Goal: Understand site structure: Understand site structure

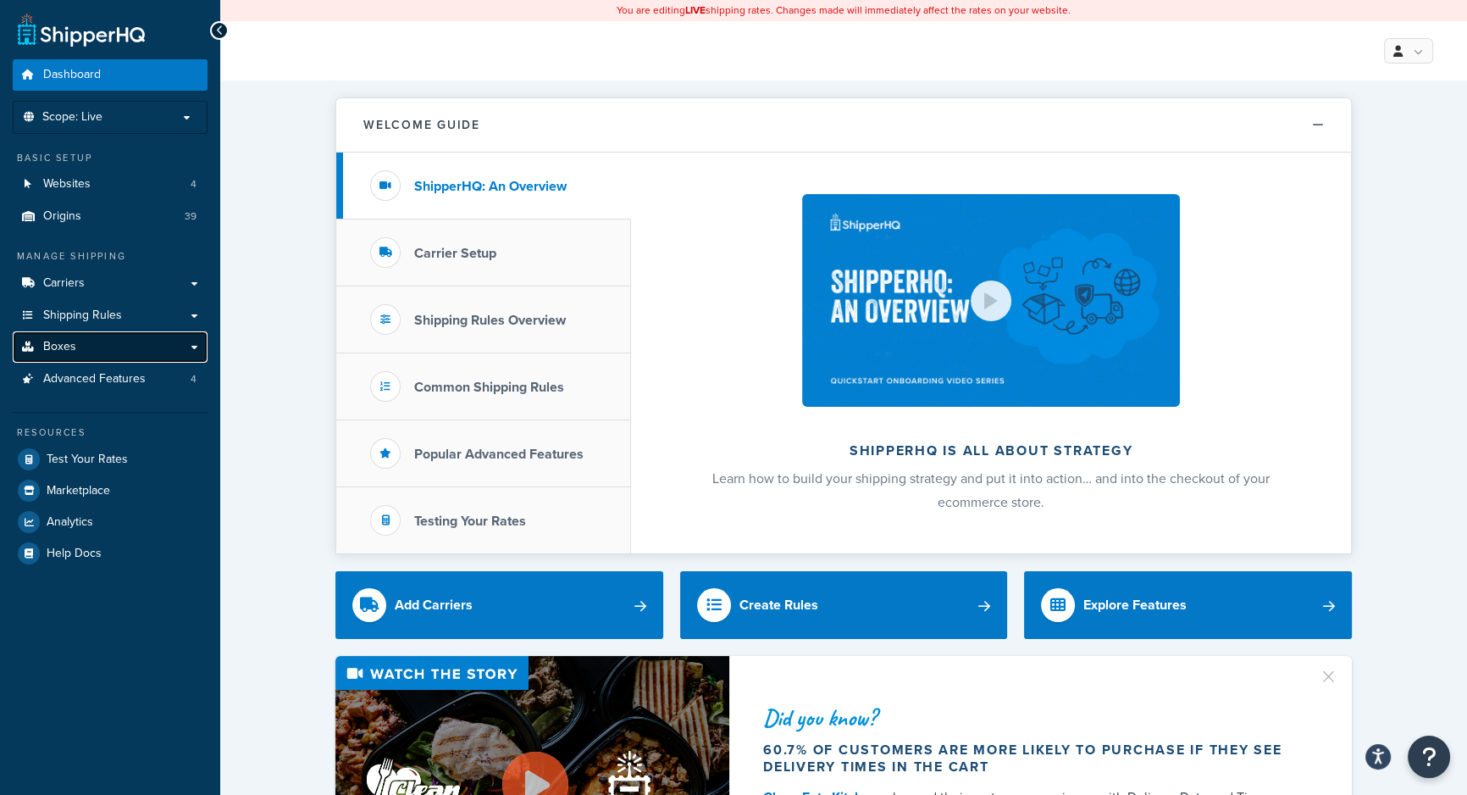
click at [61, 336] on link "Boxes" at bounding box center [110, 346] width 195 height 31
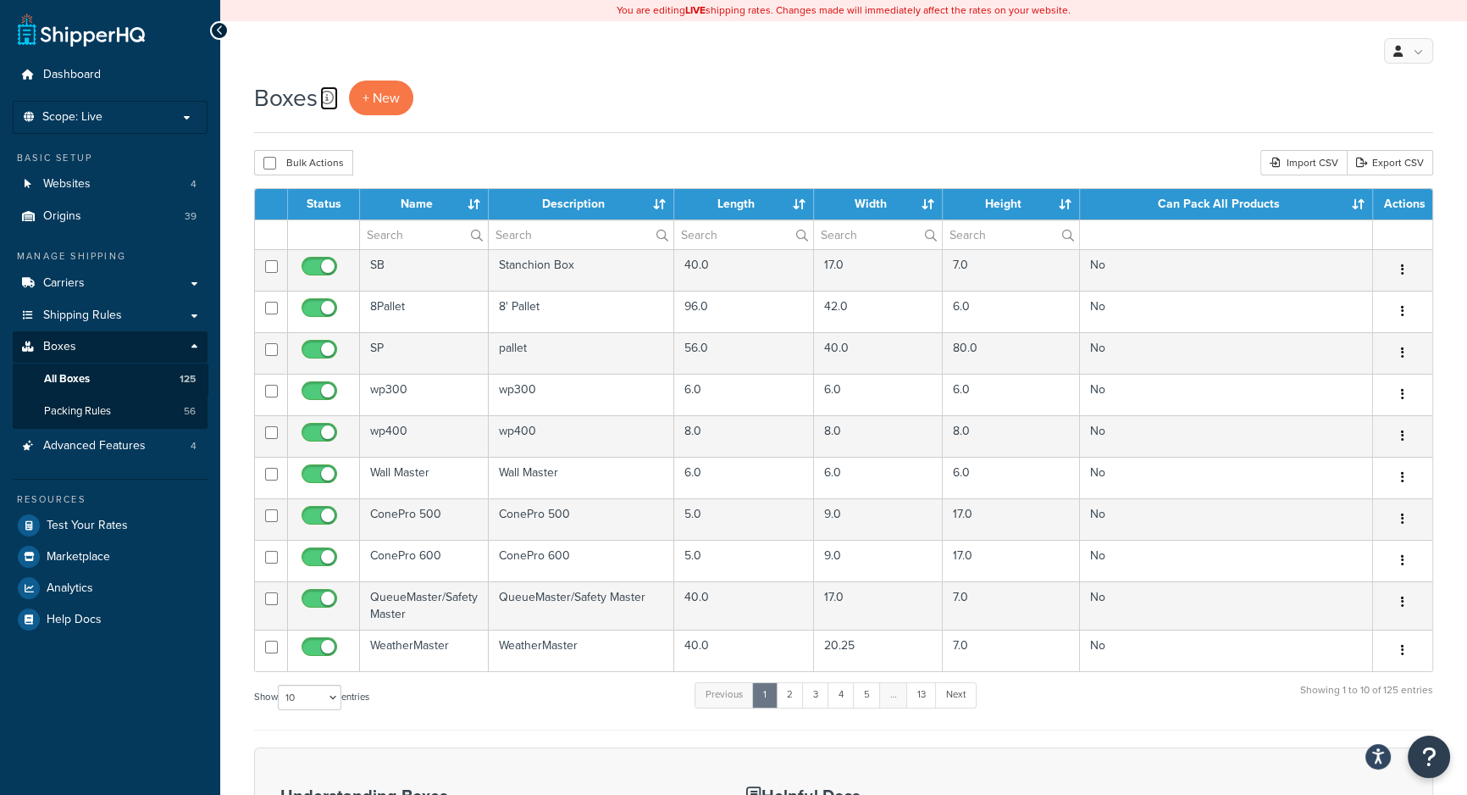
click at [325, 97] on icon at bounding box center [327, 98] width 14 height 14
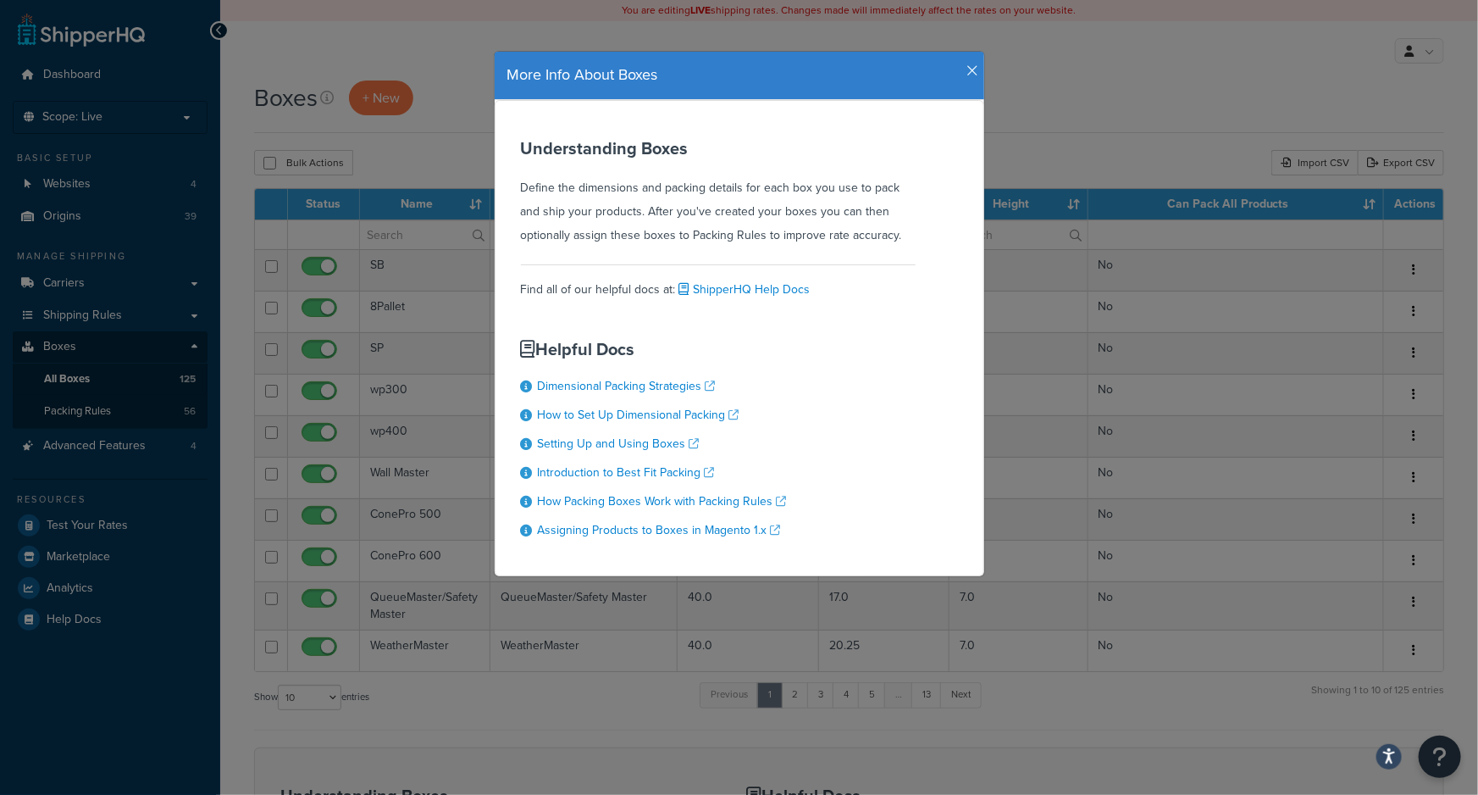
click at [967, 65] on icon "button" at bounding box center [973, 71] width 12 height 15
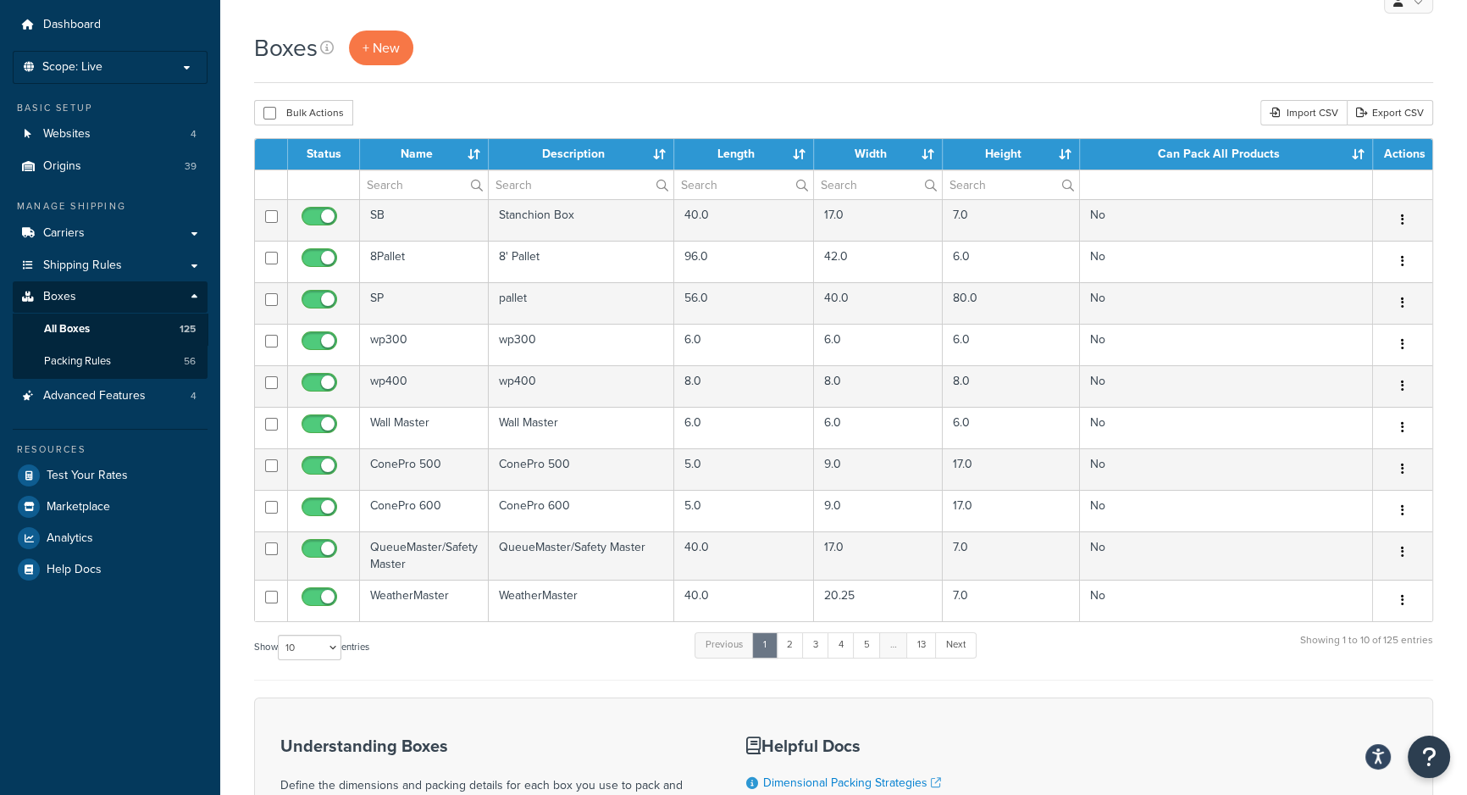
scroll to position [76, 0]
